Goal: Task Accomplishment & Management: Manage account settings

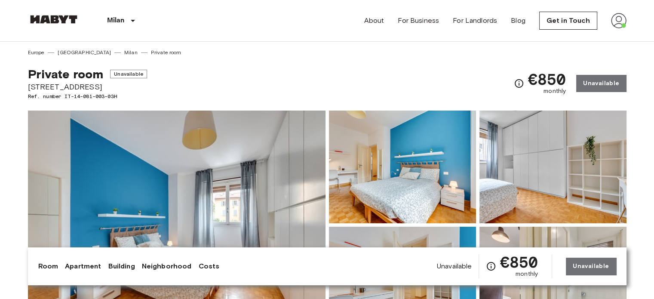
drag, startPoint x: 0, startPoint y: 0, endPoint x: 614, endPoint y: 27, distance: 615.0
click at [614, 27] on img at bounding box center [618, 20] width 15 height 15
click at [619, 26] on img at bounding box center [618, 20] width 15 height 15
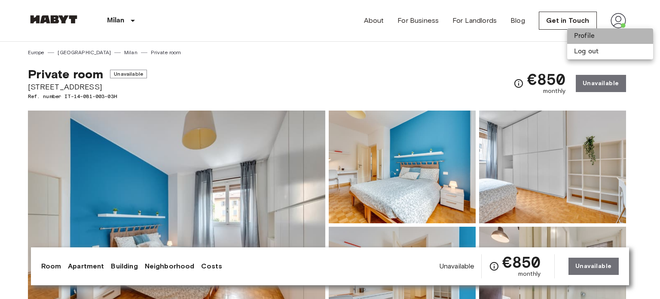
click at [589, 35] on li "Profile" at bounding box center [611, 35] width 86 height 15
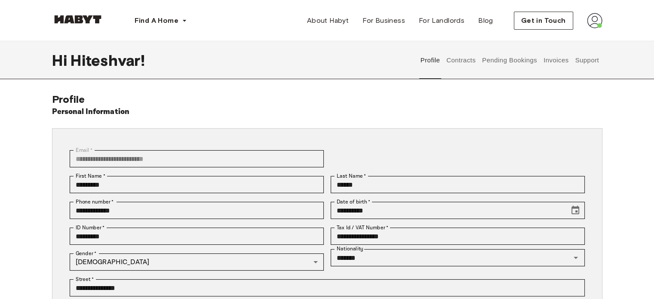
click at [549, 63] on button "Invoices" at bounding box center [555, 60] width 27 height 38
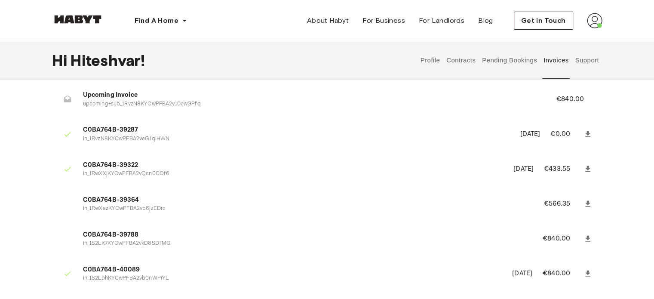
scroll to position [283, 0]
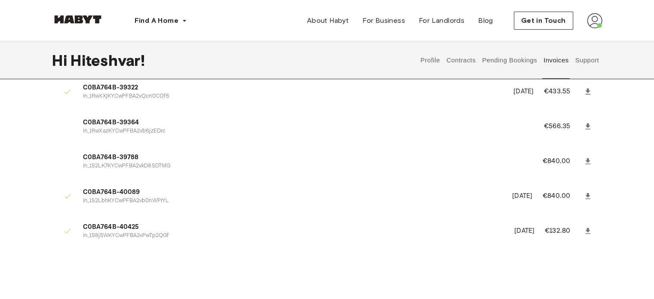
click at [612, 216] on div "Invoices 0BB40476-20404 in_1RajHwHDgMiG1JDo8fJtMdTL June 16th, 2025 €100.00 C0B…" at bounding box center [327, 36] width 619 height 452
click at [587, 232] on icon at bounding box center [587, 231] width 5 height 6
